Goal: Transaction & Acquisition: Obtain resource

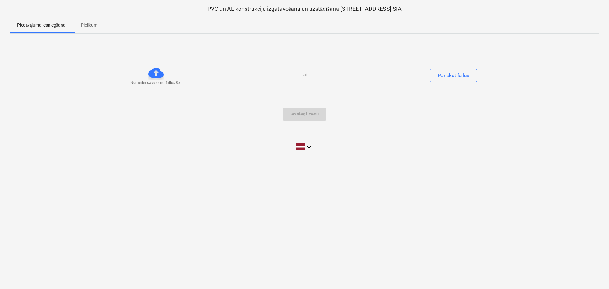
click at [91, 24] on p "Pielikumi" at bounding box center [89, 25] width 17 height 7
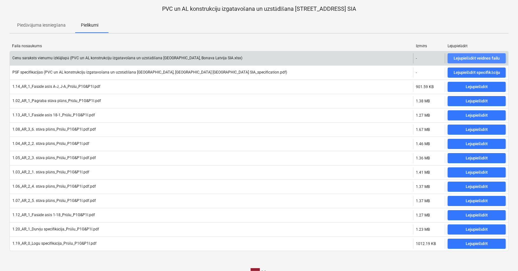
click at [480, 56] on div "Lejupielādēt veidnes failu" at bounding box center [477, 58] width 46 height 7
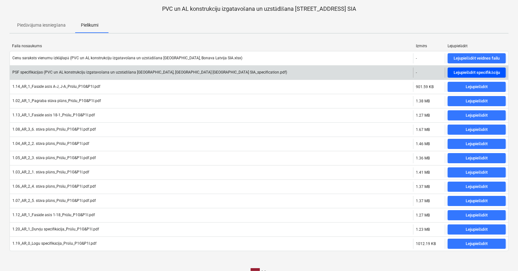
click at [475, 74] on div "Lejupielādēt specifikāciju" at bounding box center [477, 72] width 46 height 7
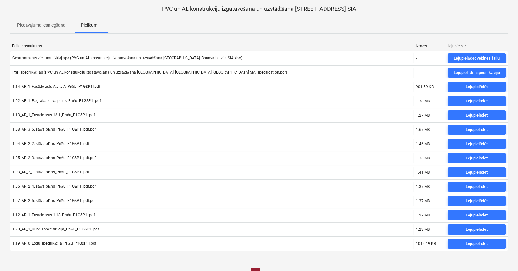
click at [224, 30] on div "[DEMOGRAPHIC_DATA] iesniegšana Pielikumi" at bounding box center [259, 25] width 499 height 15
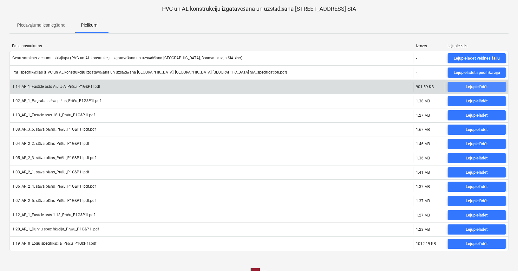
click at [463, 84] on span "Lejupielādēt" at bounding box center [476, 86] width 53 height 7
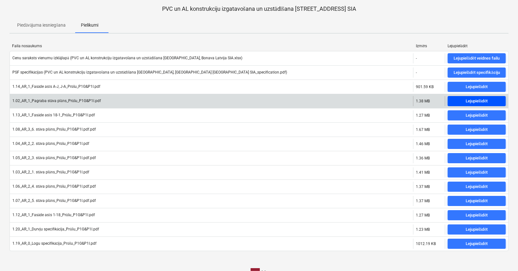
click at [468, 100] on div "Lejupielādēt" at bounding box center [477, 101] width 22 height 7
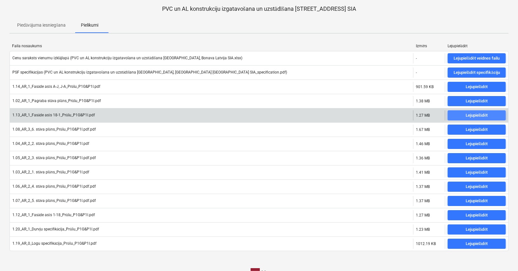
click at [471, 112] on div "Lejupielādēt" at bounding box center [477, 115] width 22 height 7
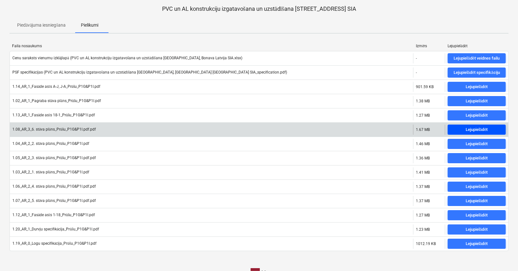
click at [471, 129] on div "Lejupielādēt" at bounding box center [477, 129] width 22 height 7
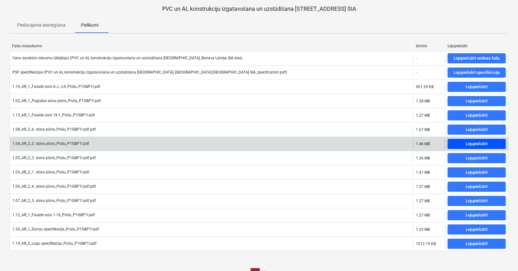
click at [473, 142] on div "Lejupielādēt" at bounding box center [477, 144] width 22 height 7
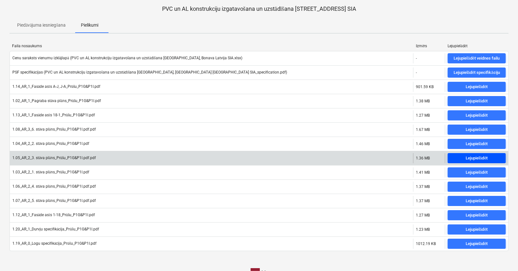
click at [475, 158] on div "Lejupielādēt" at bounding box center [477, 158] width 22 height 7
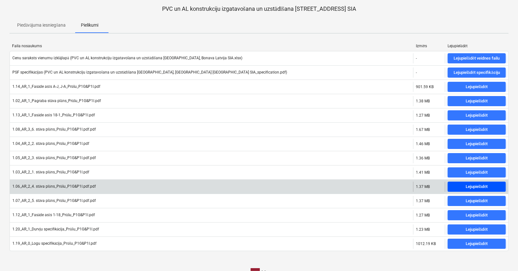
click at [472, 183] on div "Lejupielādēt" at bounding box center [477, 186] width 22 height 7
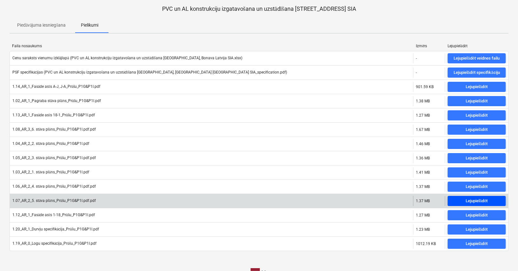
click at [466, 198] on div "Lejupielādēt" at bounding box center [477, 201] width 22 height 7
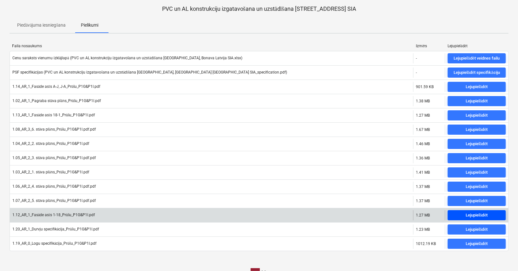
click at [475, 212] on div "Lejupielādēt" at bounding box center [477, 215] width 22 height 7
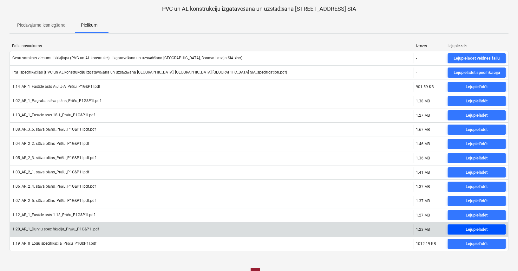
click at [480, 226] on div "Lejupielādēt" at bounding box center [477, 229] width 22 height 7
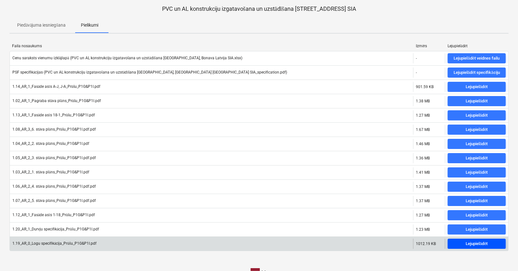
click at [469, 241] on div "Lejupielādēt" at bounding box center [477, 243] width 22 height 7
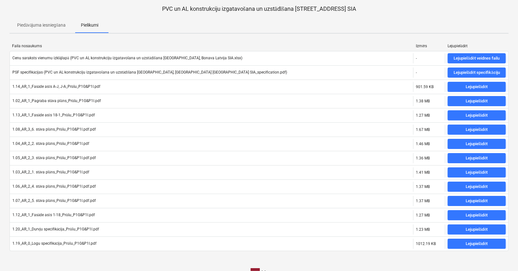
click at [37, 25] on p "Piedāvājuma iesniegšana" at bounding box center [41, 25] width 49 height 7
